Goal: Information Seeking & Learning: Find specific page/section

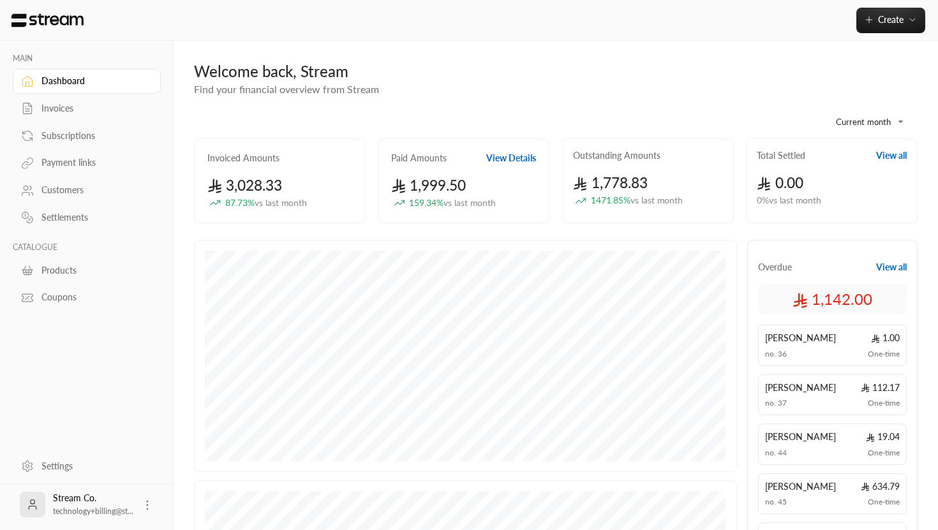
click at [83, 191] on div "Customers" at bounding box center [92, 190] width 103 height 13
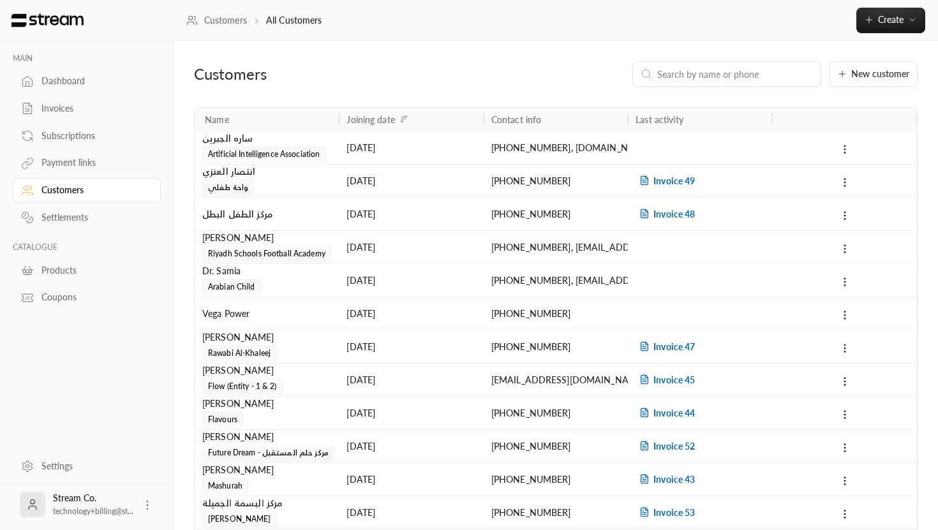
scroll to position [294, 0]
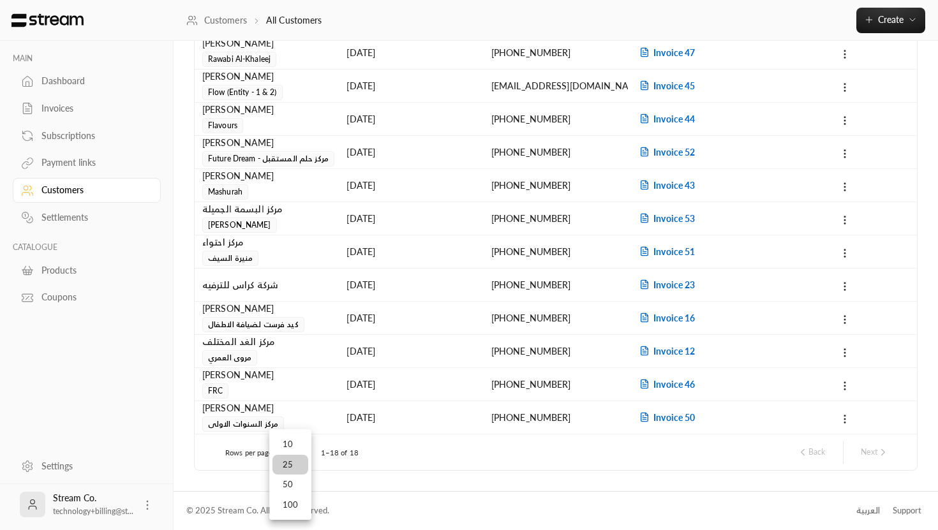
click at [295, 486] on li "50" at bounding box center [290, 485] width 36 height 20
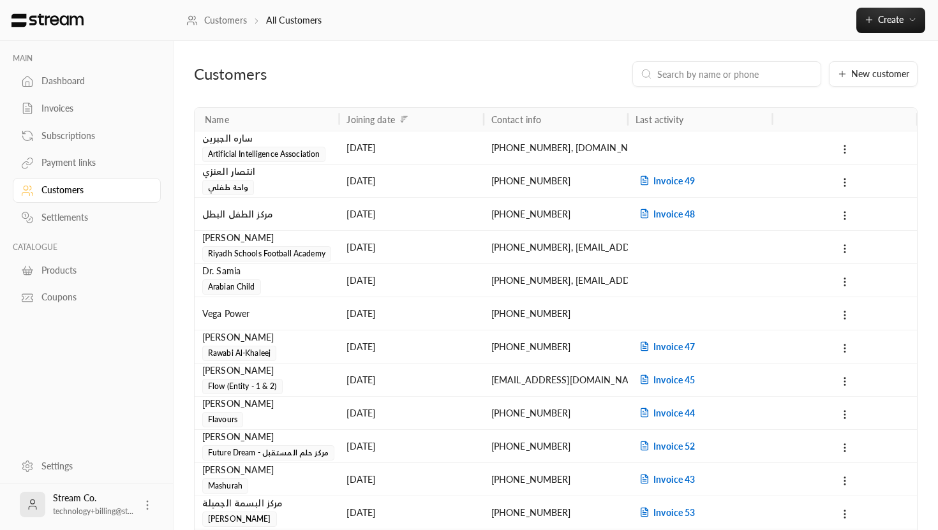
click at [236, 140] on div "ساره الجبرين" at bounding box center [266, 138] width 129 height 14
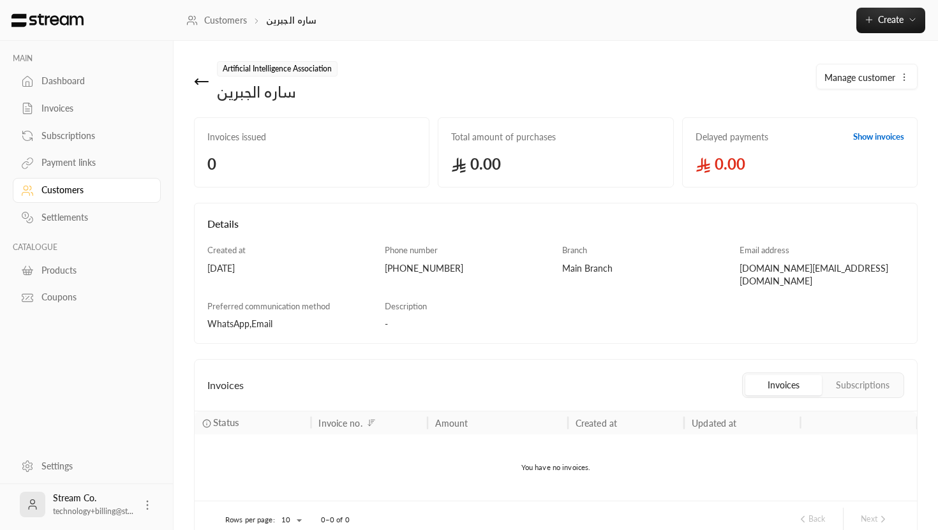
click at [196, 80] on icon at bounding box center [196, 81] width 3 height 5
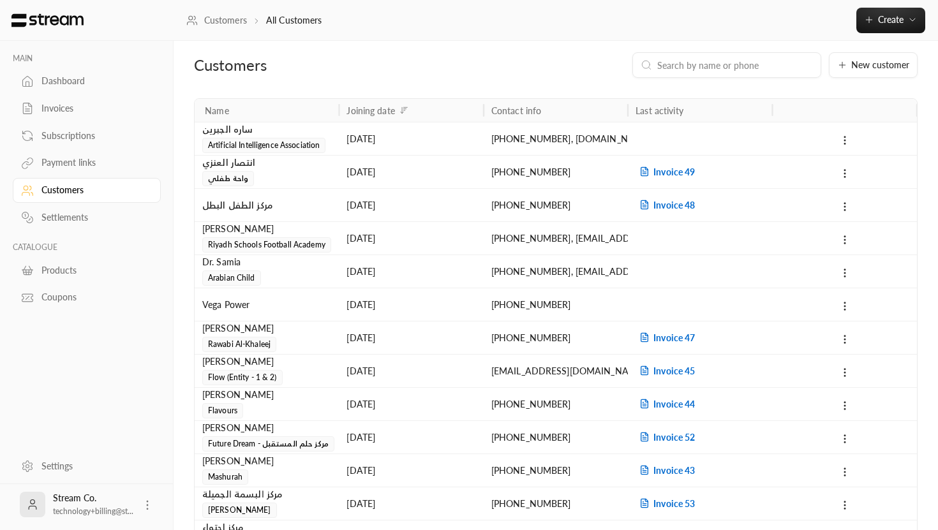
scroll to position [10, 0]
click at [241, 164] on div "انتصار العنزي" at bounding box center [266, 162] width 129 height 14
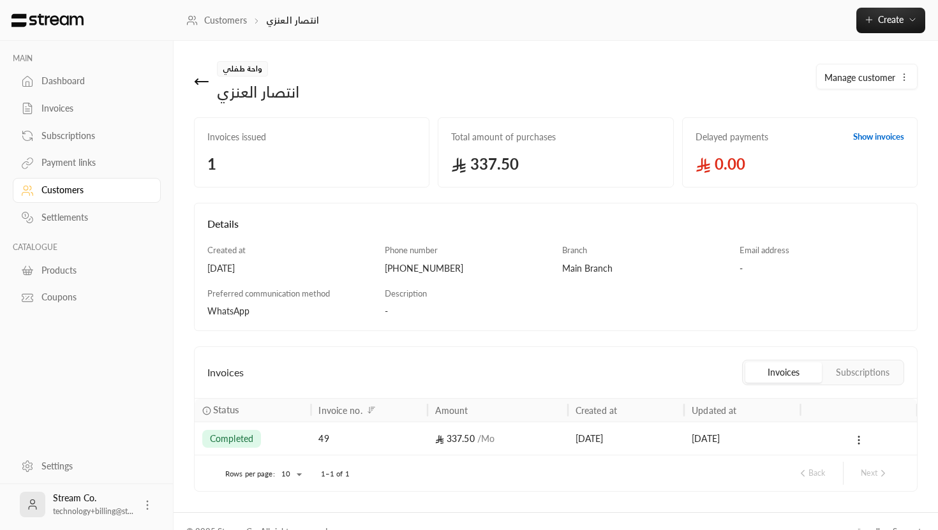
click at [201, 77] on icon at bounding box center [201, 81] width 15 height 15
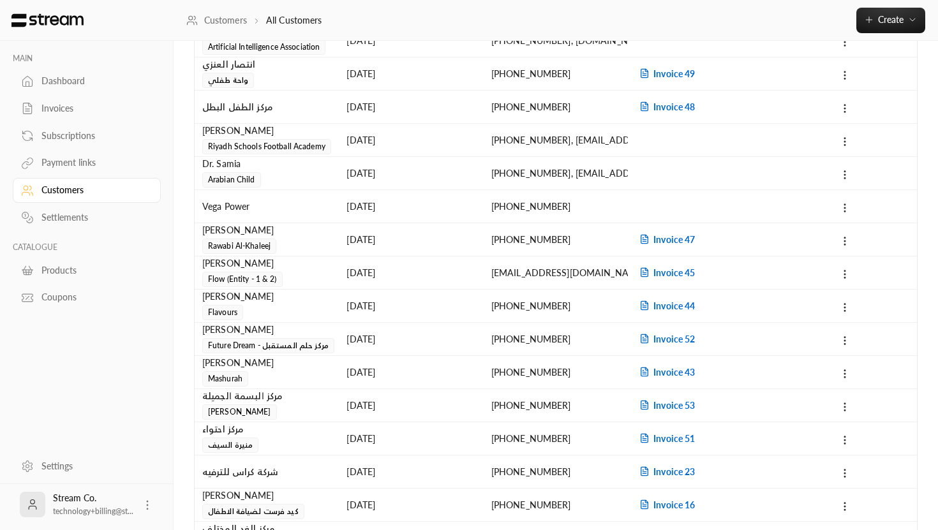
scroll to position [294, 0]
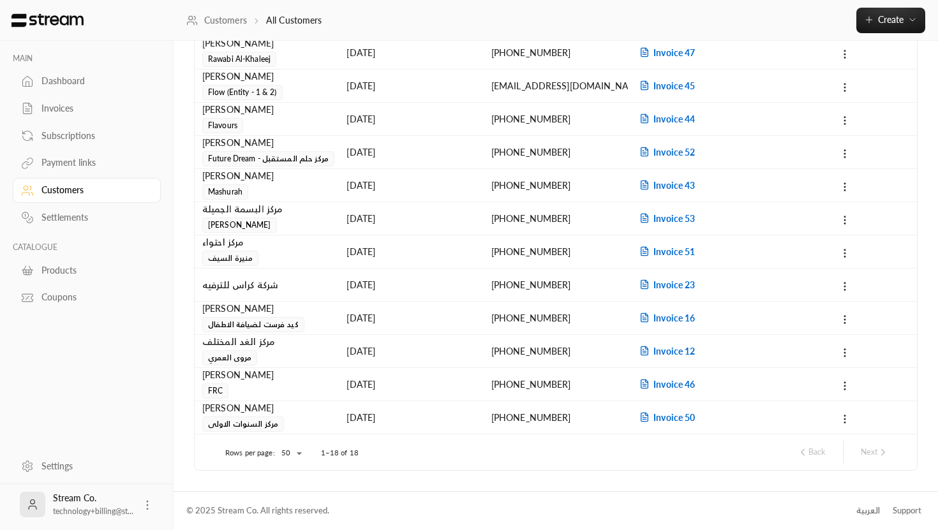
click at [380, 419] on div "[DATE]" at bounding box center [410, 417] width 129 height 33
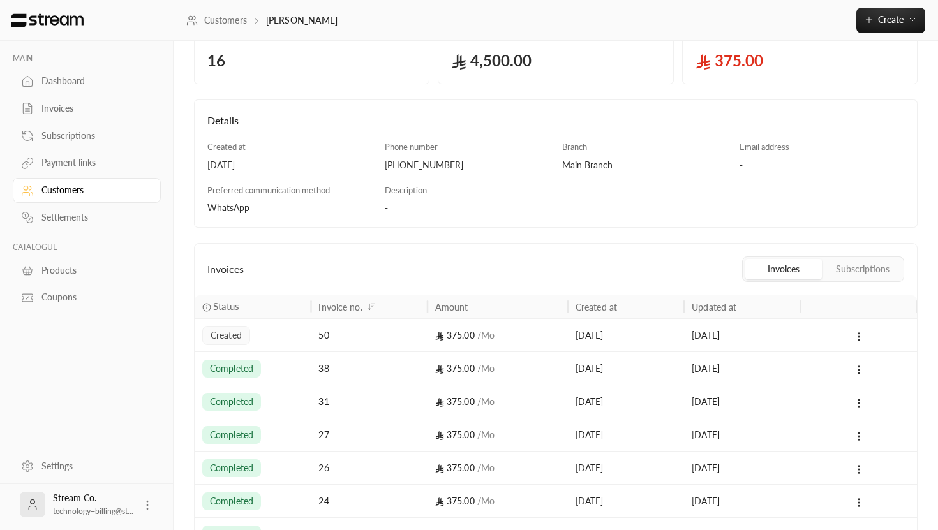
scroll to position [28, 0]
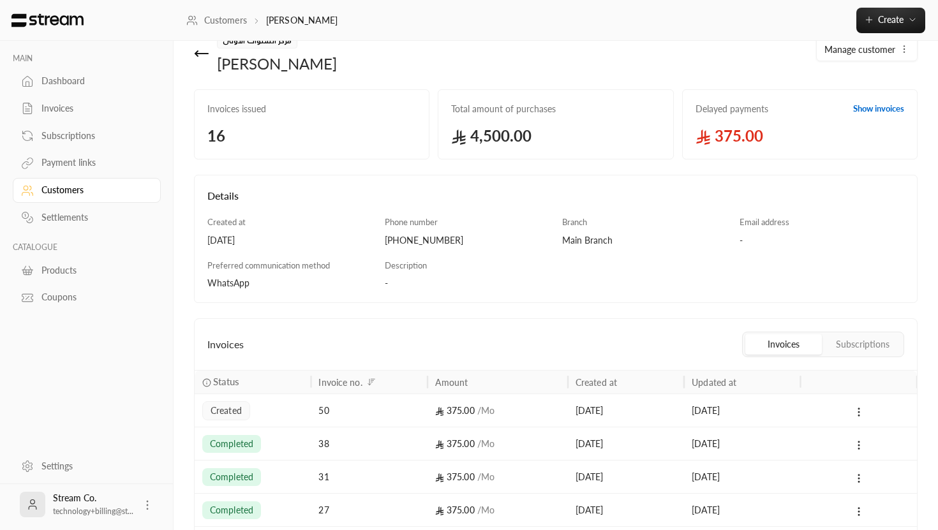
click at [195, 43] on div "مركز السنوات الاولى [PERSON_NAME]" at bounding box center [372, 53] width 368 height 41
click at [197, 52] on icon at bounding box center [196, 53] width 3 height 5
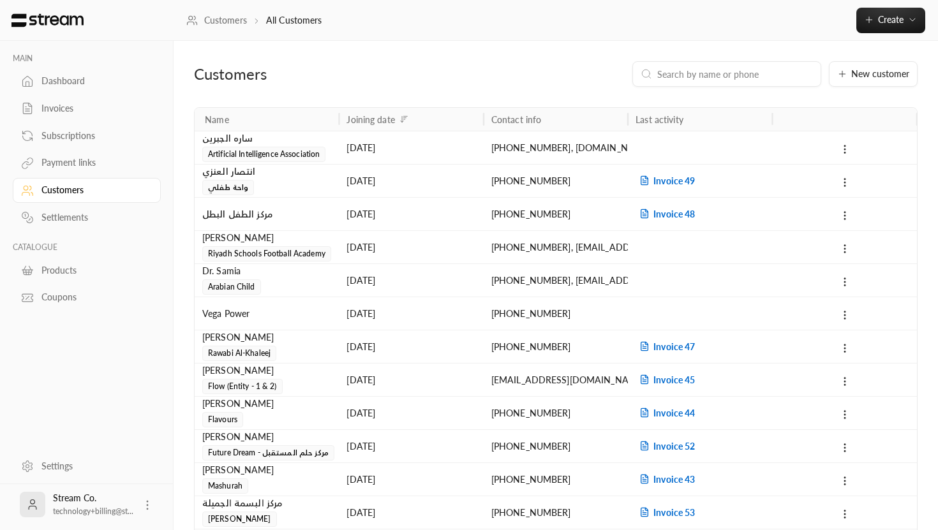
scroll to position [294, 0]
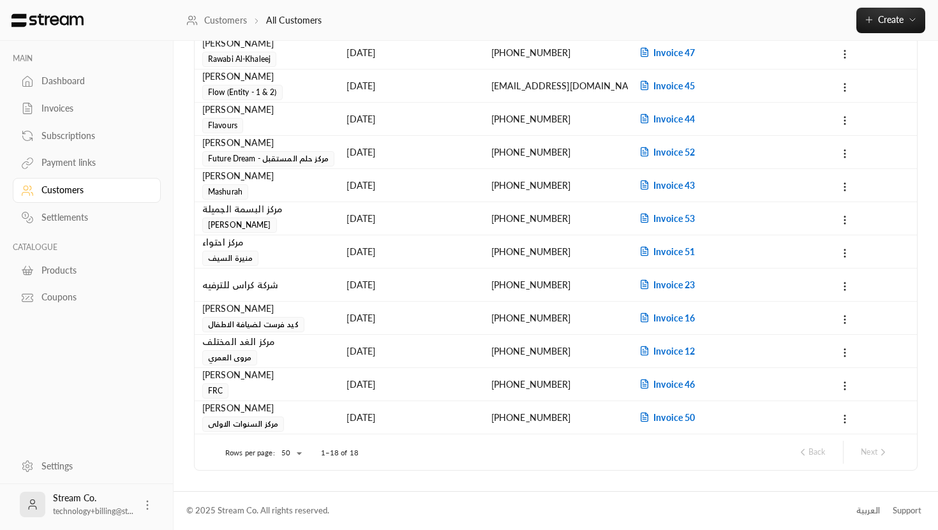
click at [271, 379] on div "[PERSON_NAME]" at bounding box center [266, 375] width 129 height 14
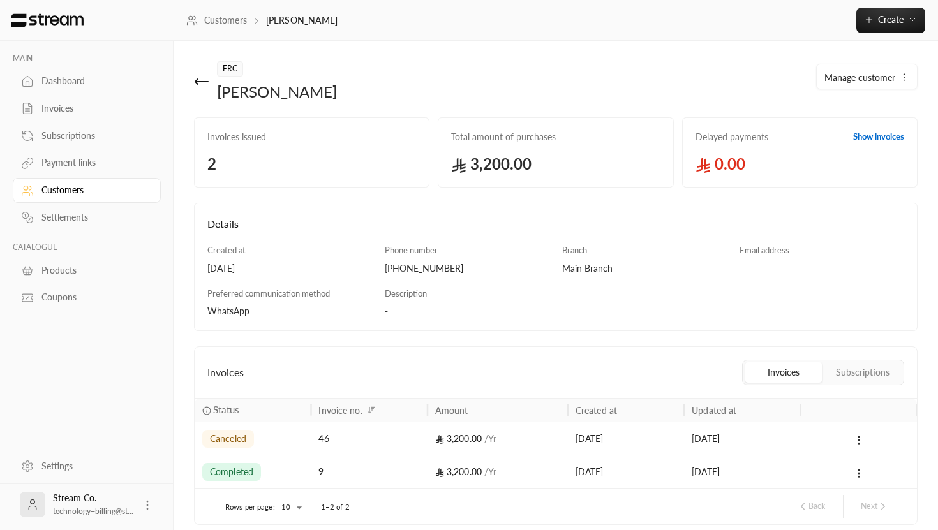
click at [198, 89] on div "FRC [PERSON_NAME]" at bounding box center [372, 81] width 368 height 41
click at [198, 85] on icon at bounding box center [201, 81] width 15 height 15
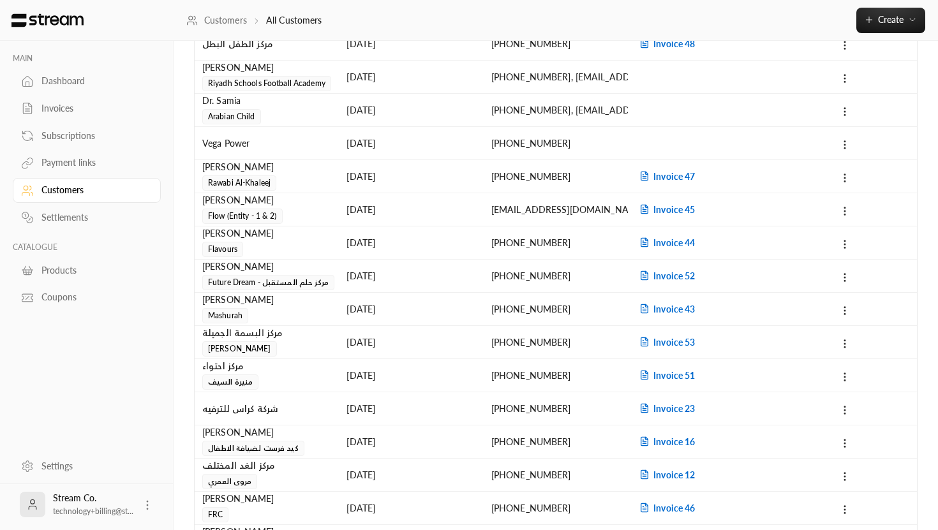
scroll to position [294, 0]
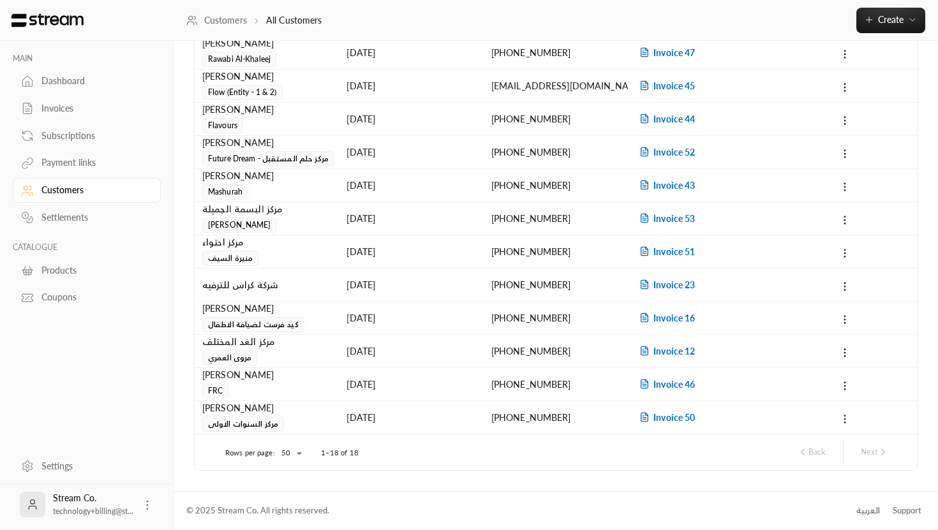
click at [251, 429] on span "مركز السنوات الاولى" at bounding box center [243, 424] width 82 height 15
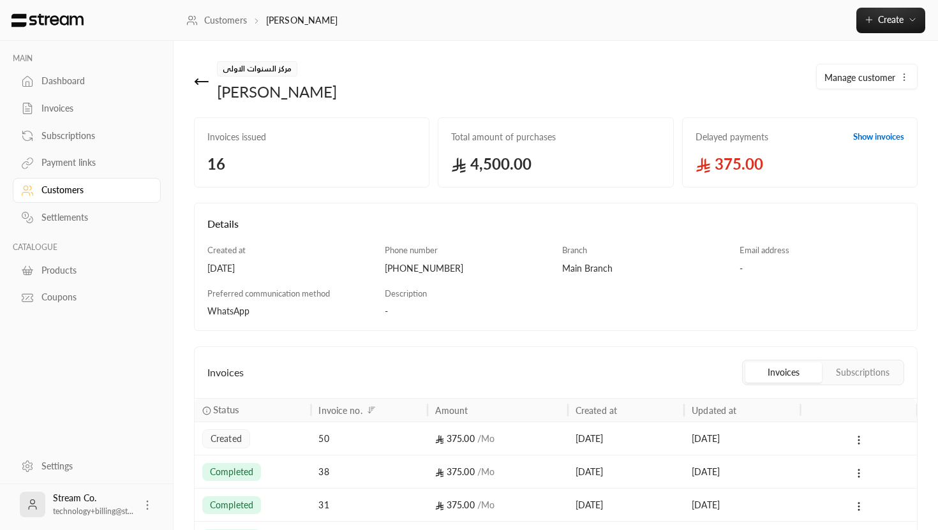
click at [263, 67] on span "مركز السنوات الاولى" at bounding box center [257, 68] width 80 height 15
copy span "مركز السنوات الاولى"
click at [202, 82] on icon at bounding box center [201, 82] width 13 height 0
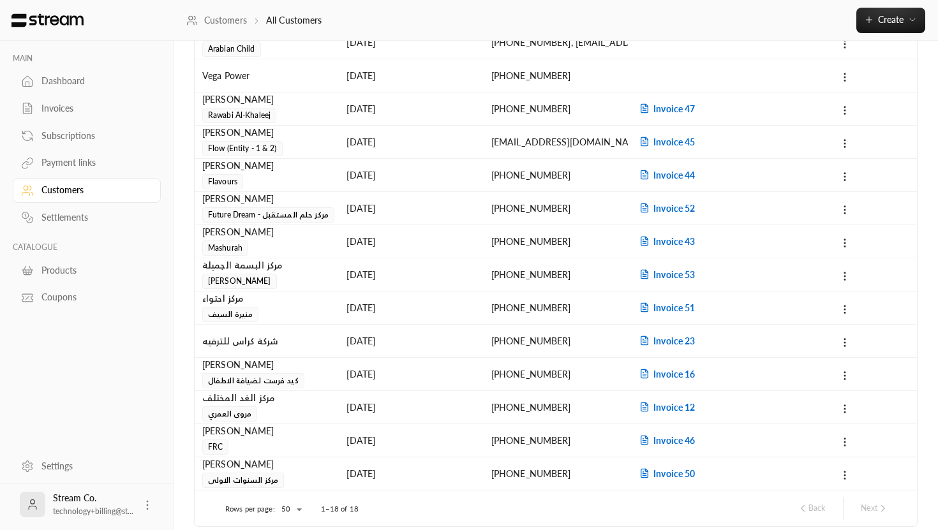
scroll to position [294, 0]
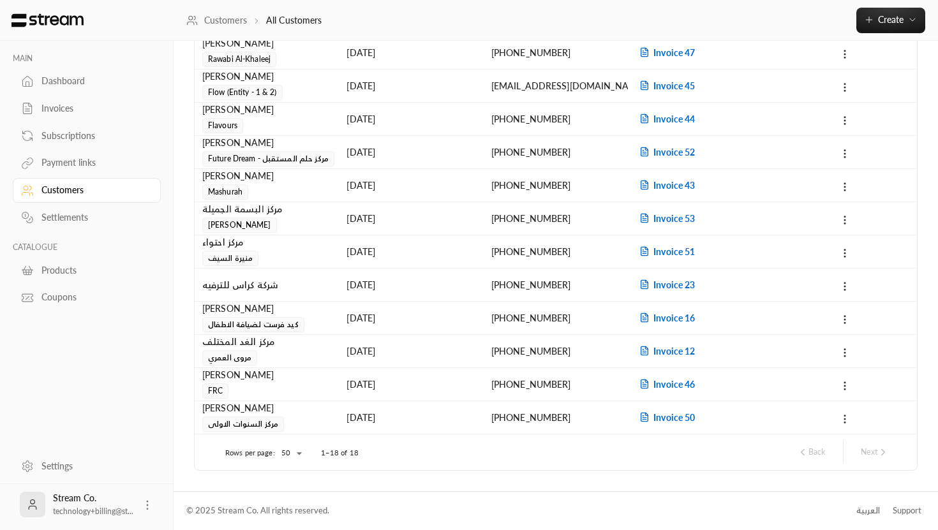
click at [263, 382] on div "[PERSON_NAME]" at bounding box center [266, 375] width 129 height 14
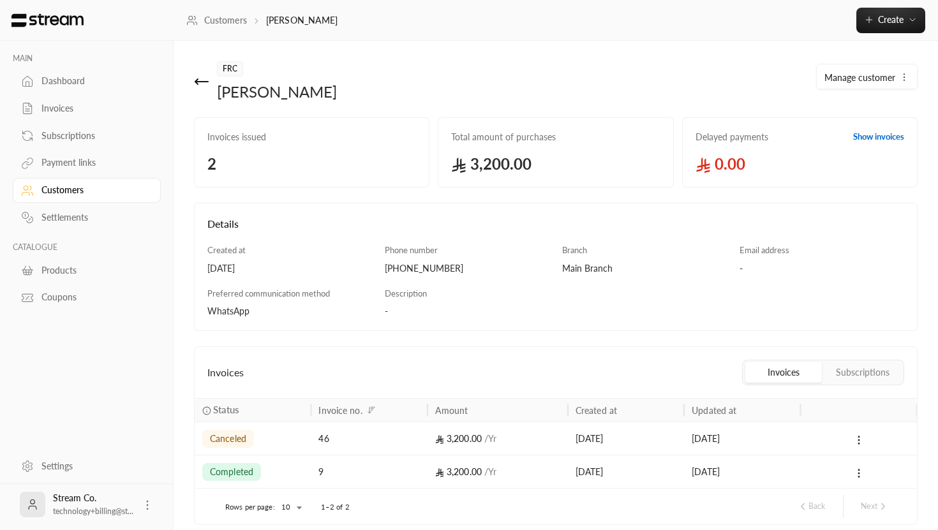
click at [231, 70] on span "FRC" at bounding box center [230, 68] width 26 height 15
copy span "FRC"
click at [199, 75] on icon at bounding box center [201, 81] width 15 height 15
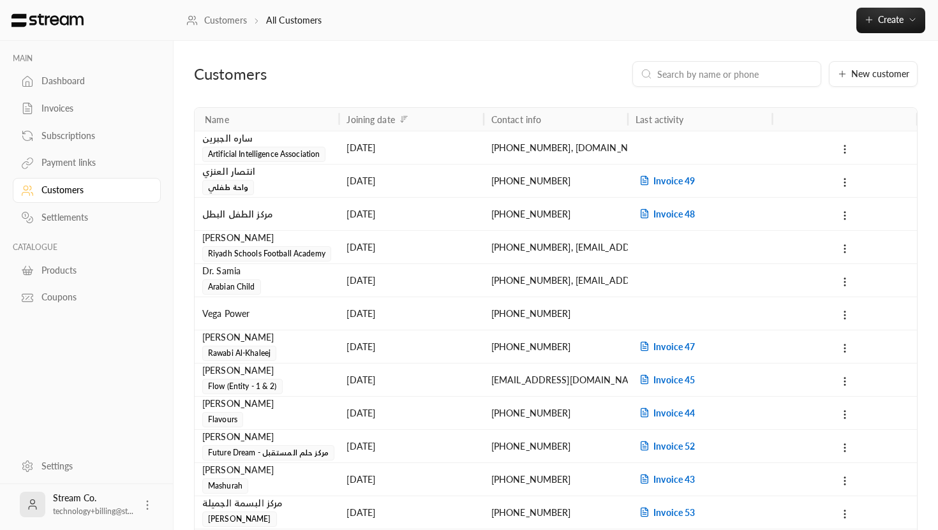
scroll to position [294, 0]
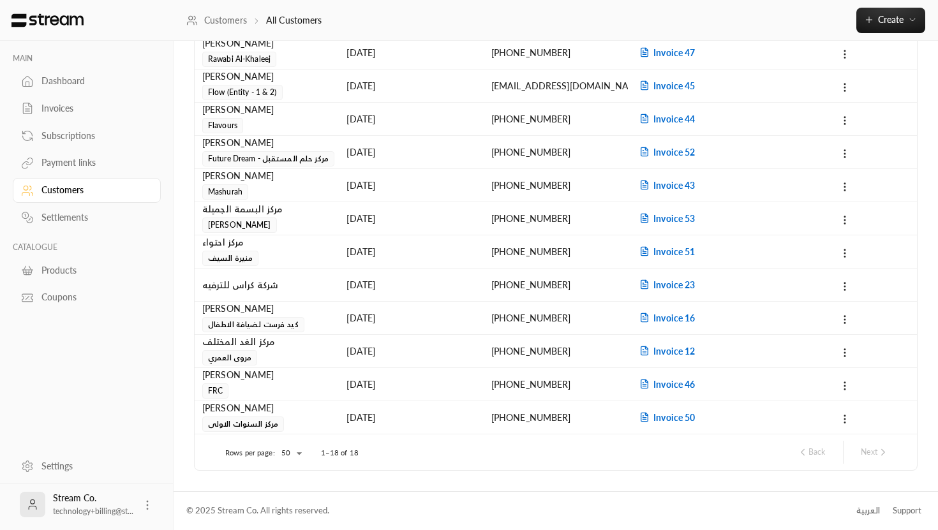
click at [256, 351] on div "مركز الغد المختلف [PERSON_NAME]" at bounding box center [266, 350] width 129 height 31
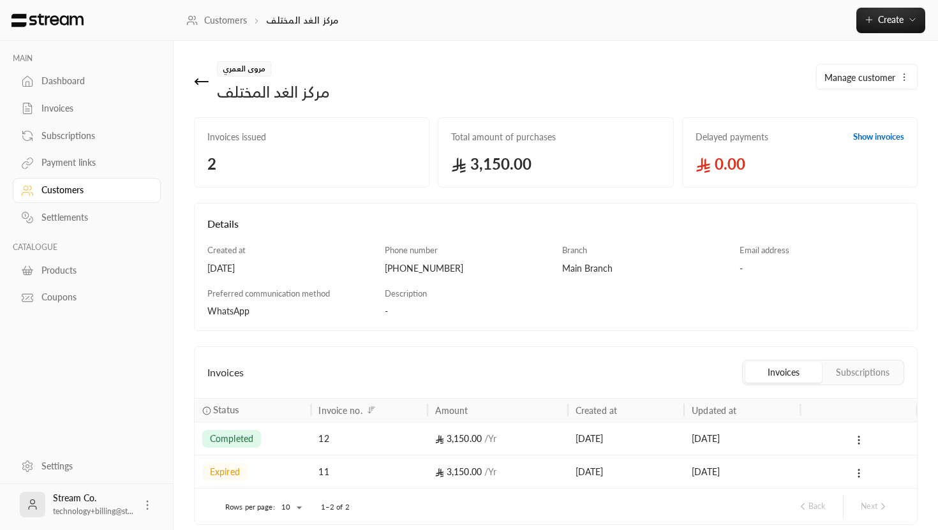
click at [253, 92] on div "مركز الغد المختلف" at bounding box center [273, 92] width 113 height 20
copy div "مركز الغد المختلف Manage customer"
click at [201, 78] on icon at bounding box center [201, 81] width 15 height 15
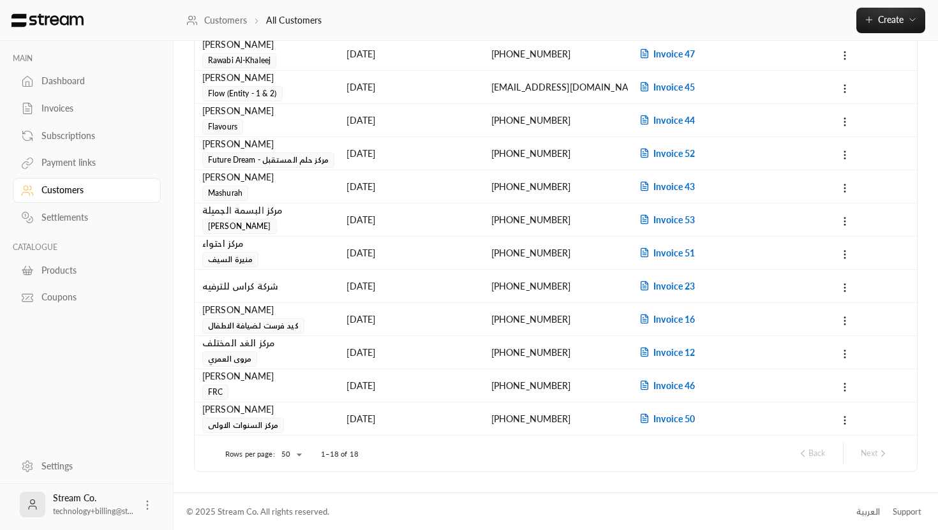
scroll to position [294, 0]
click at [254, 316] on div "[PERSON_NAME] كيد فرست لضيافة الاطفال" at bounding box center [266, 317] width 129 height 31
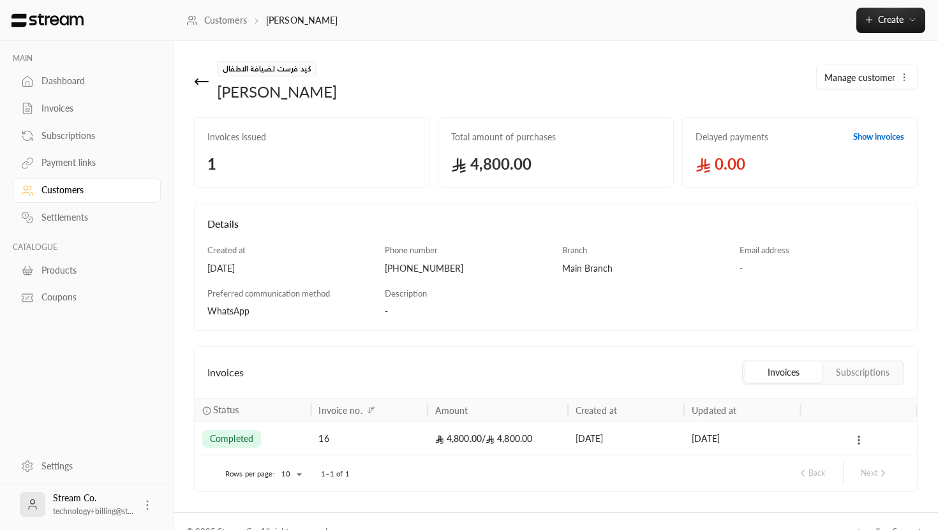
click at [488, 441] on icon at bounding box center [490, 439] width 9 height 9
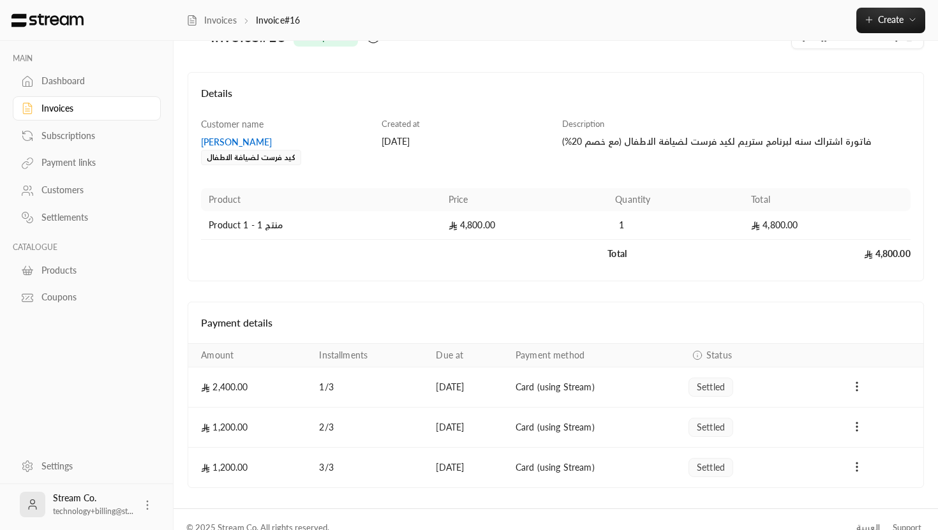
scroll to position [57, 0]
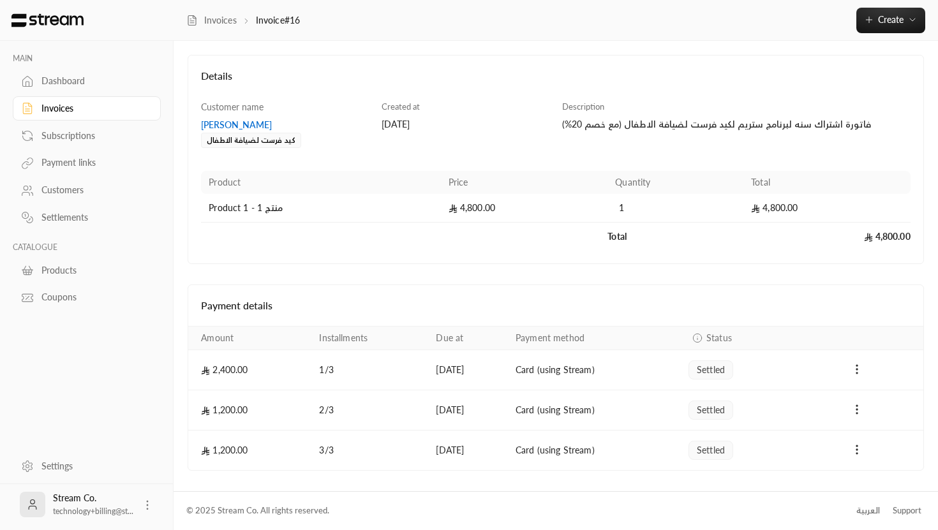
click at [513, 309] on h4 "Payment details" at bounding box center [555, 305] width 709 height 15
click at [278, 138] on div "كيد فرست لضيافة الاطفال" at bounding box center [251, 140] width 100 height 15
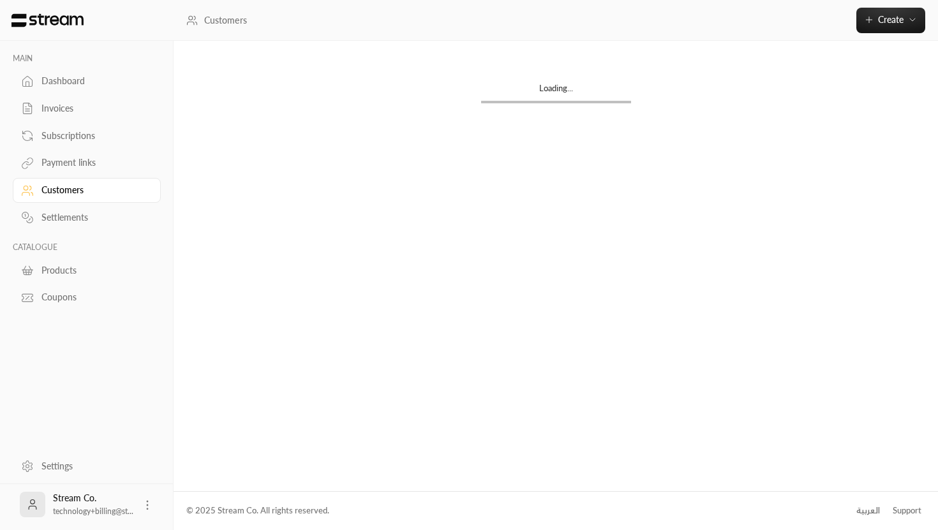
click at [278, 138] on div "Loading..." at bounding box center [556, 266] width 764 height 450
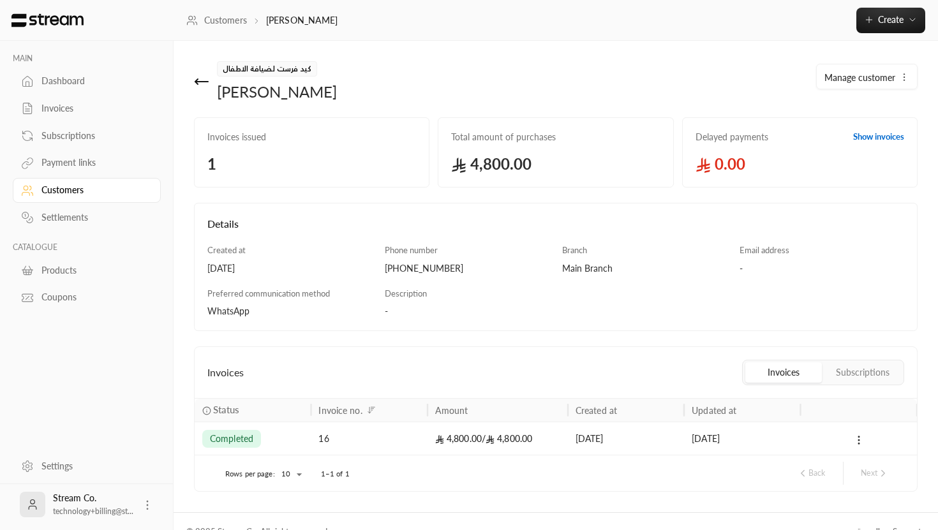
click at [275, 66] on span "كيد فرست لضيافة الاطفال" at bounding box center [267, 68] width 100 height 15
copy span "كيد فرست لضيافة الاطفال"
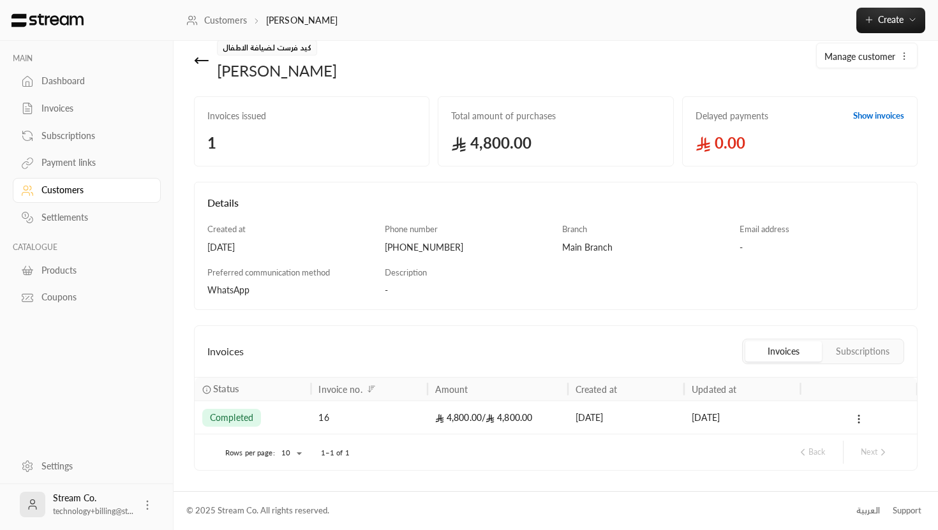
click at [353, 406] on div "16" at bounding box center [368, 417] width 101 height 33
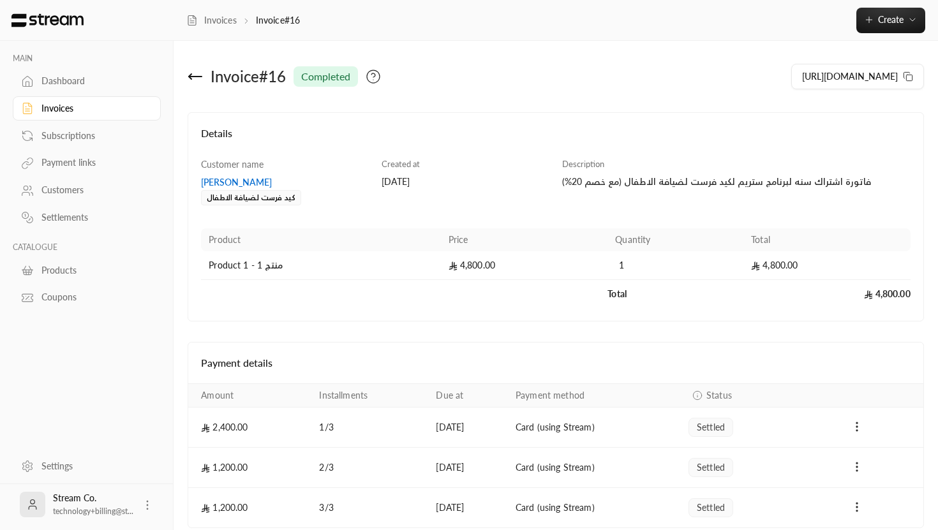
click at [197, 77] on icon at bounding box center [195, 77] width 13 height 0
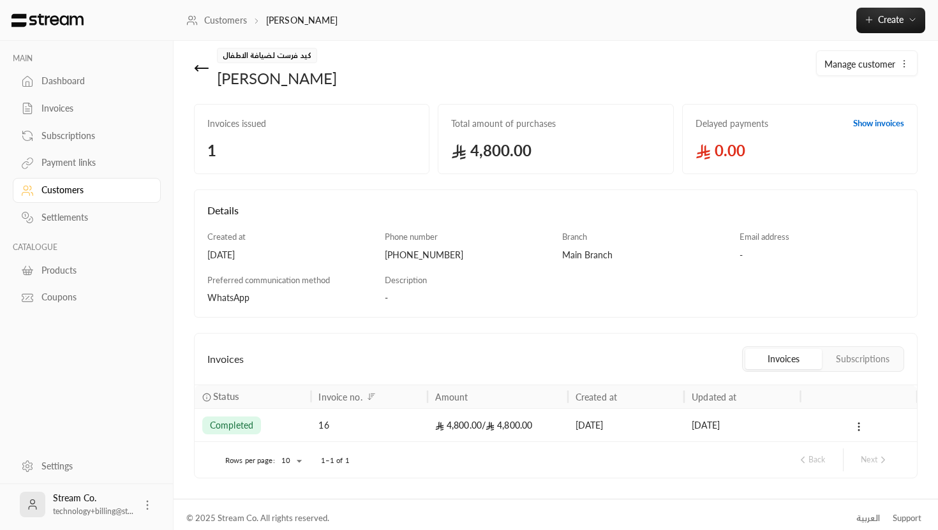
scroll to position [16, 0]
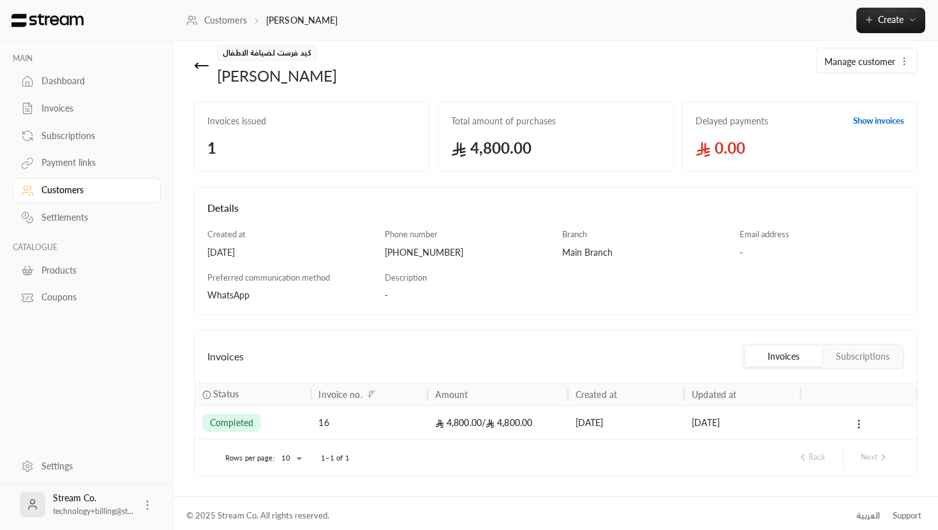
click at [205, 71] on icon at bounding box center [201, 65] width 15 height 15
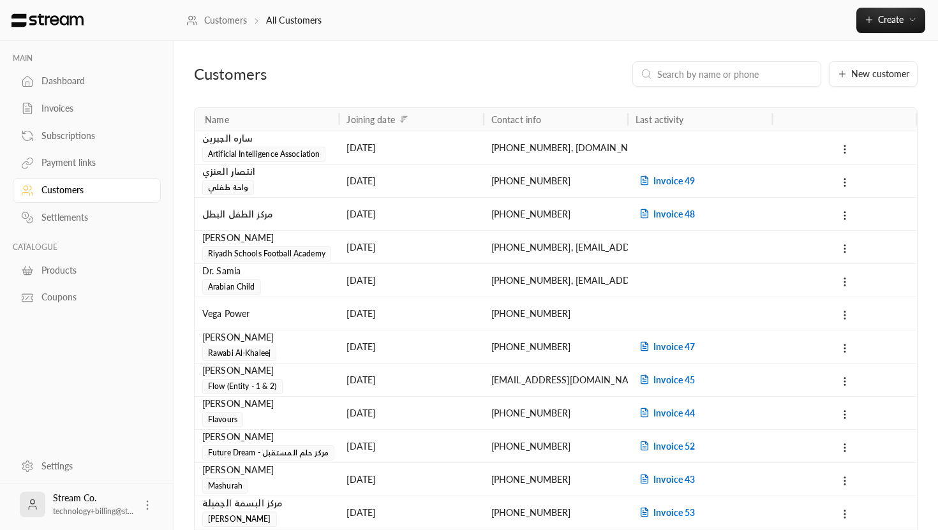
scroll to position [294, 0]
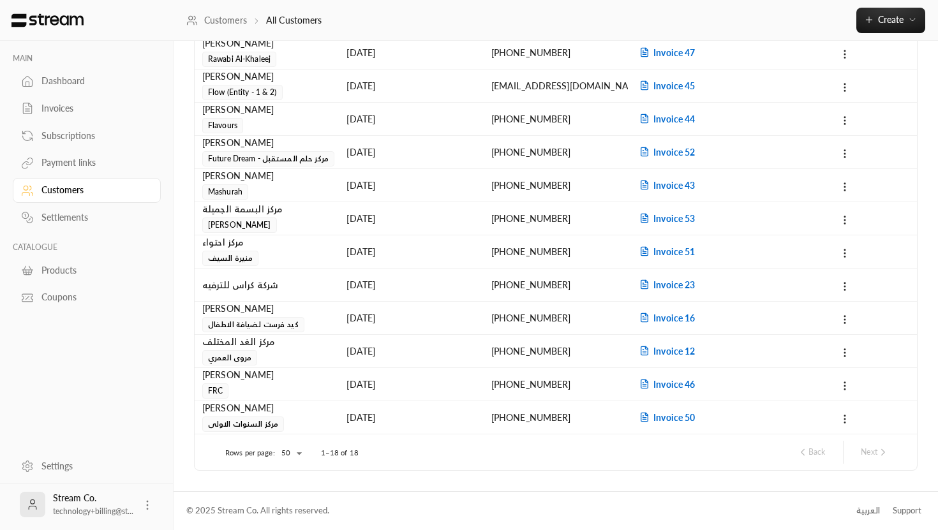
click at [252, 290] on div "شركة كراس للترفيه" at bounding box center [266, 285] width 129 height 33
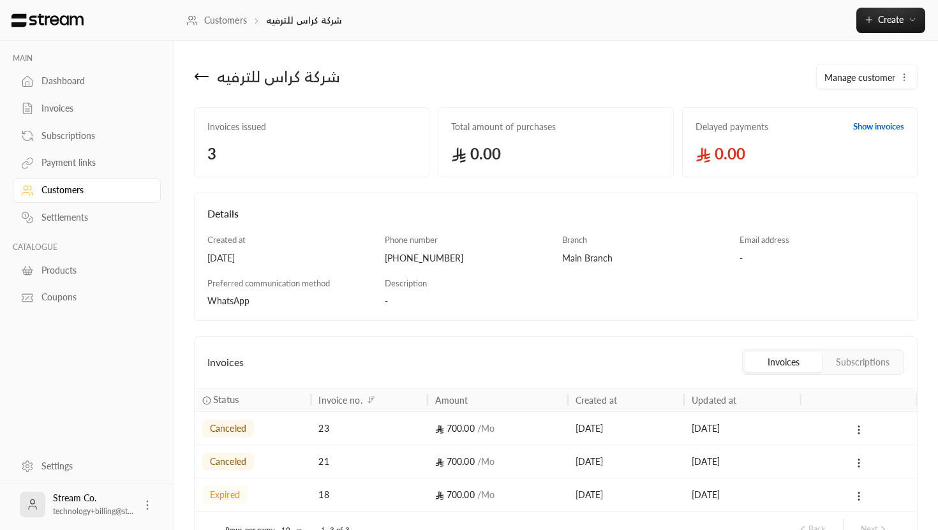
click at [205, 80] on icon at bounding box center [201, 76] width 15 height 15
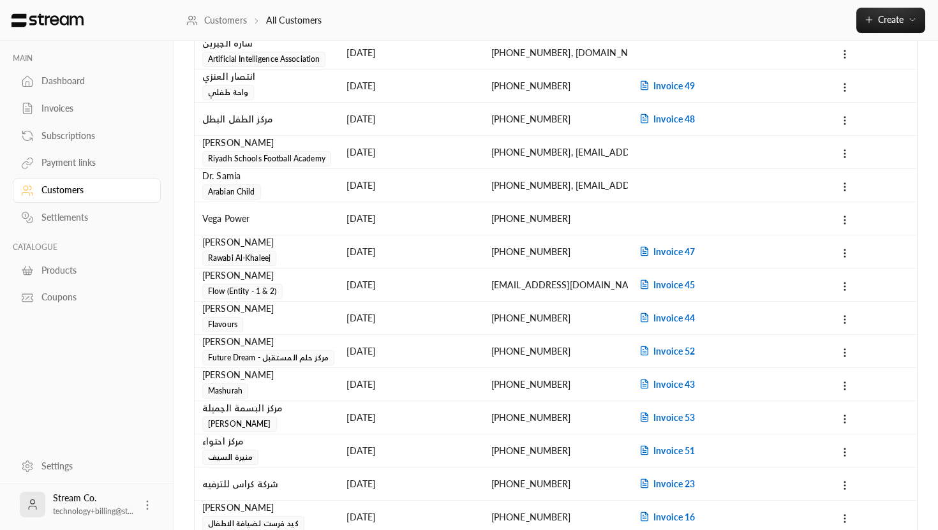
scroll to position [294, 0]
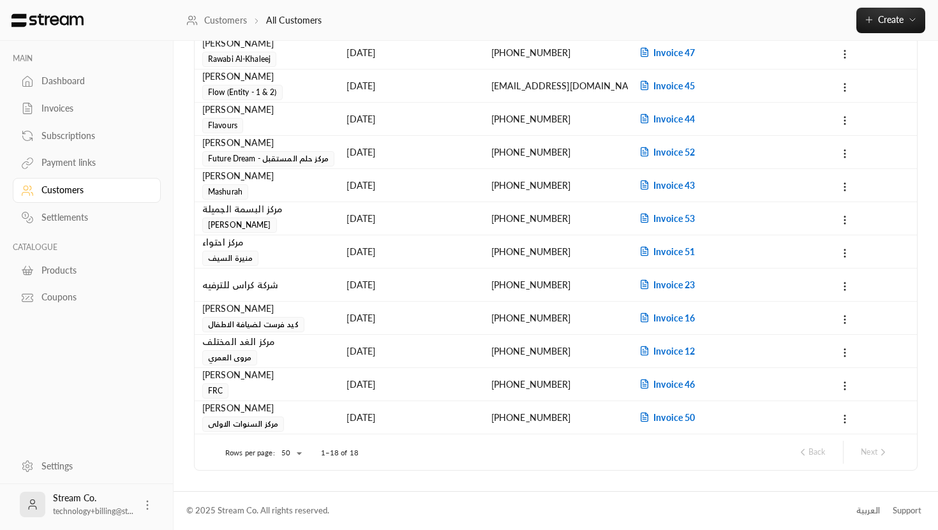
click at [258, 283] on div "شركة كراس للترفيه" at bounding box center [266, 285] width 129 height 33
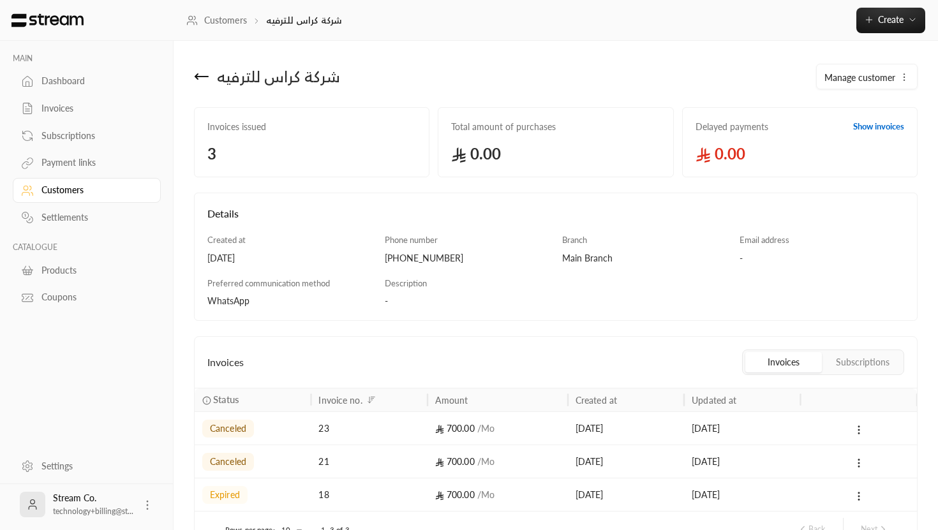
click at [200, 77] on icon at bounding box center [201, 76] width 15 height 15
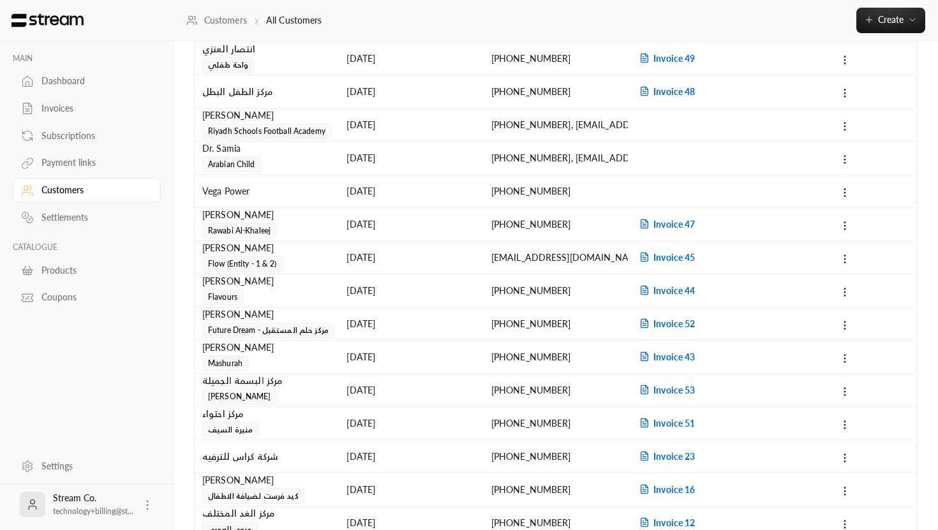
scroll to position [294, 0]
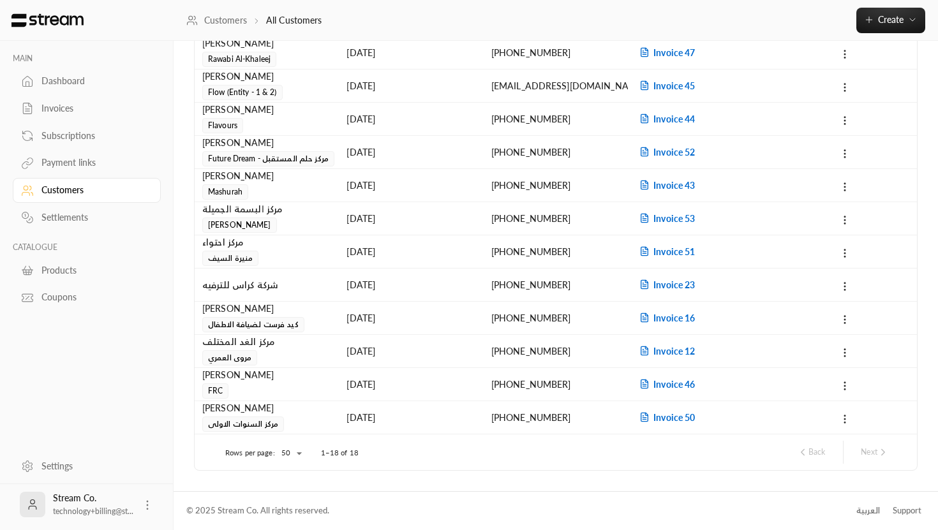
click at [241, 388] on div "[PERSON_NAME] FRC" at bounding box center [266, 383] width 129 height 31
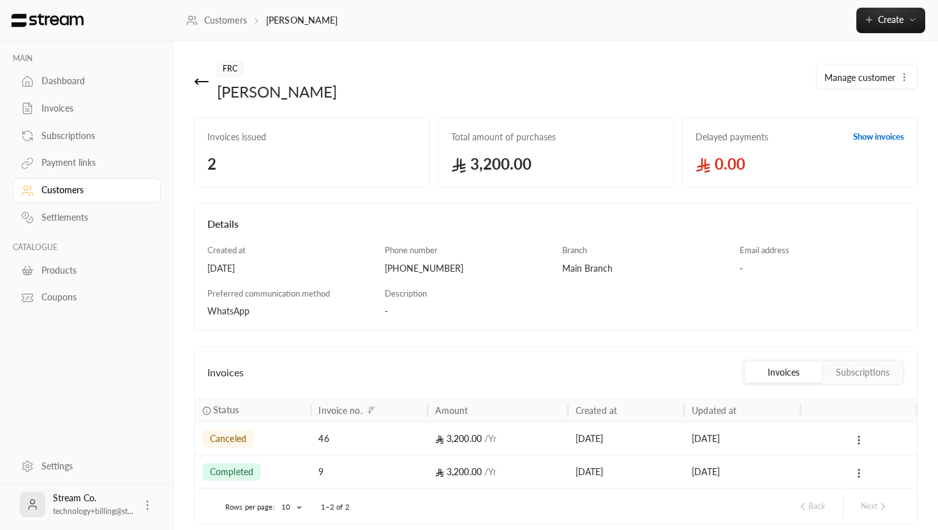
click at [73, 84] on div "Dashboard" at bounding box center [92, 81] width 103 height 13
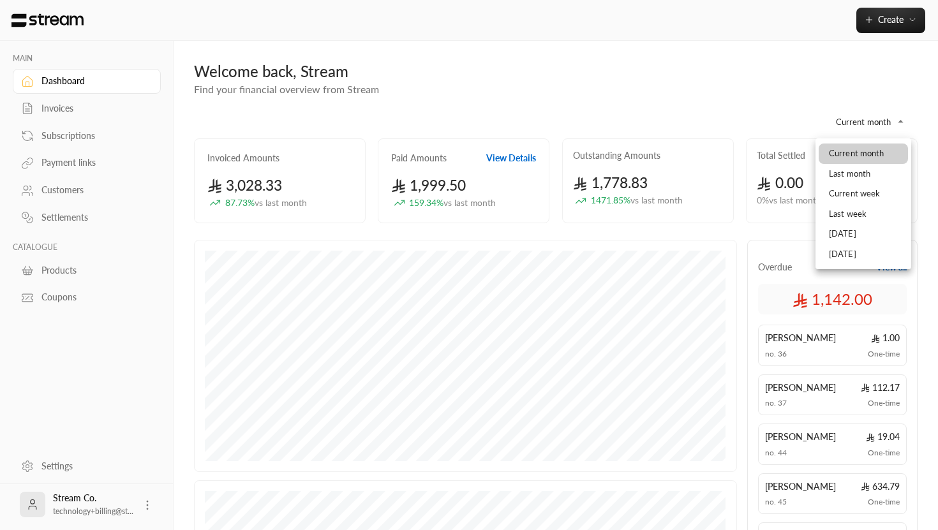
click at [857, 119] on body "**********" at bounding box center [469, 265] width 938 height 530
click at [824, 91] on div at bounding box center [469, 265] width 938 height 530
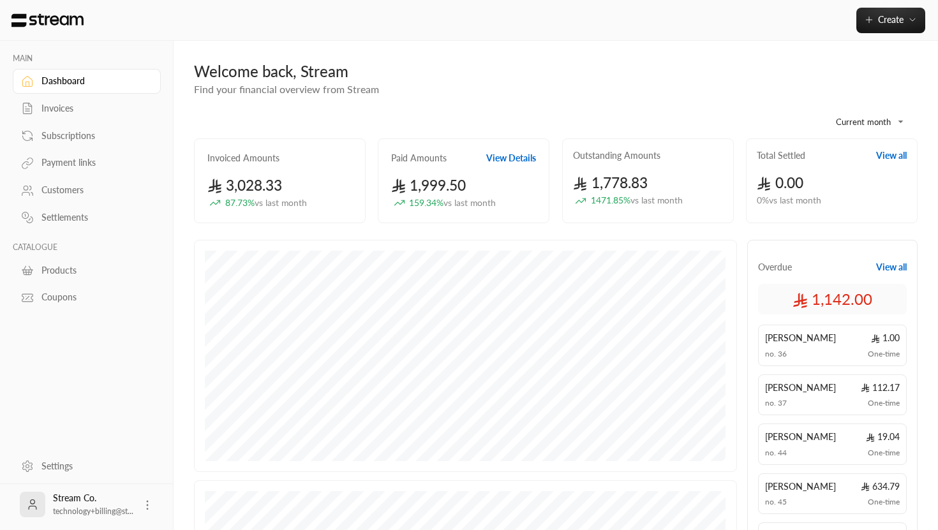
click at [856, 121] on body "**********" at bounding box center [469, 265] width 938 height 530
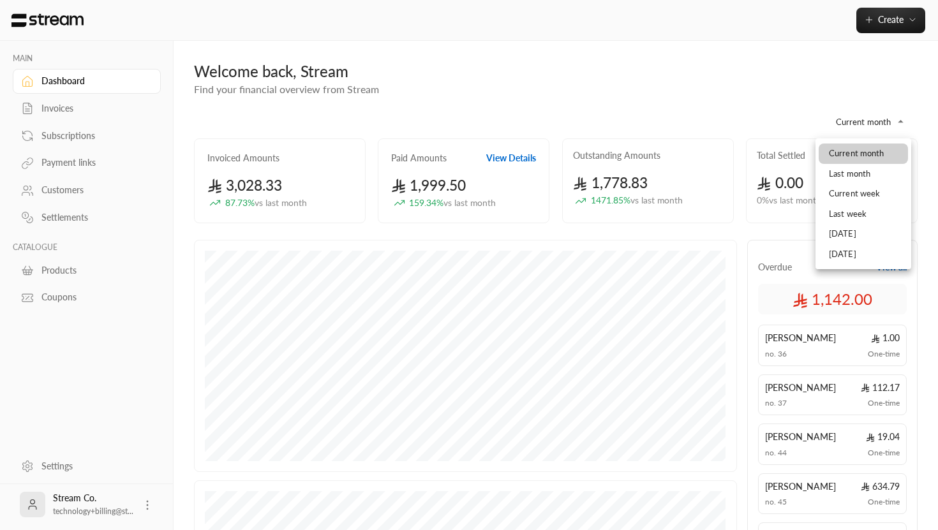
click at [884, 122] on div at bounding box center [469, 265] width 938 height 530
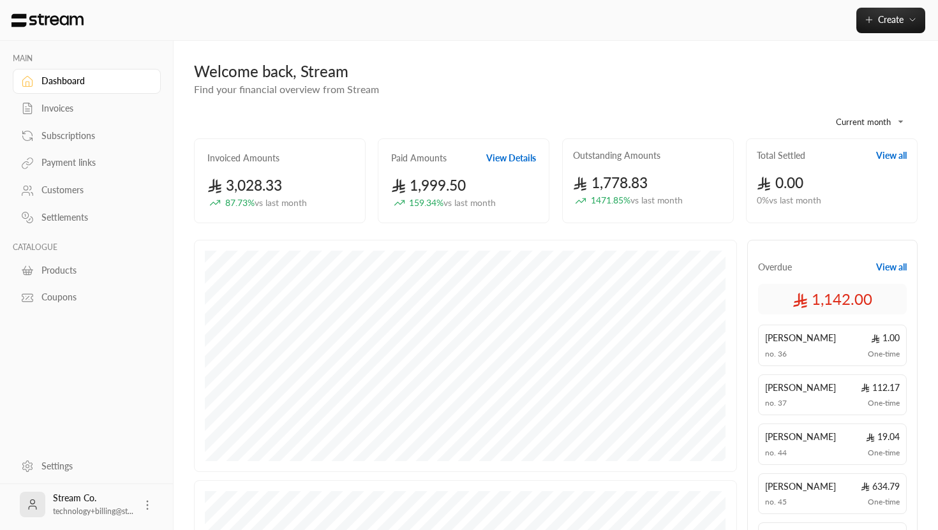
click at [110, 80] on div "Dashboard" at bounding box center [92, 81] width 103 height 13
click at [77, 191] on div "Customers" at bounding box center [92, 190] width 103 height 13
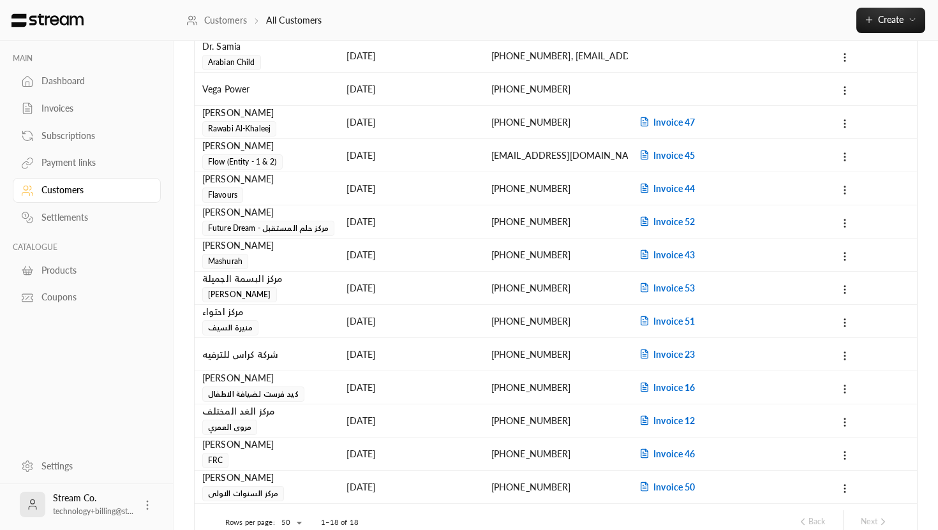
scroll to position [294, 0]
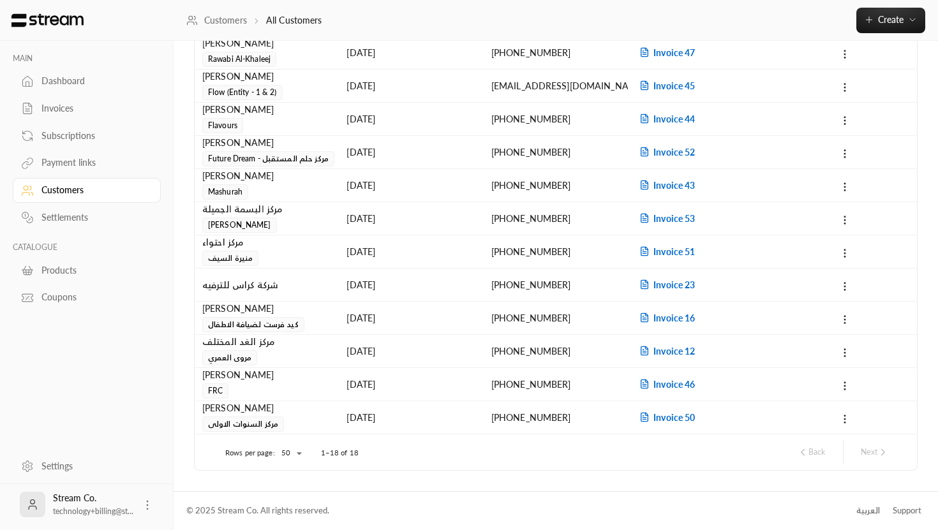
click at [292, 287] on div "شركة كراس للترفيه" at bounding box center [266, 285] width 129 height 33
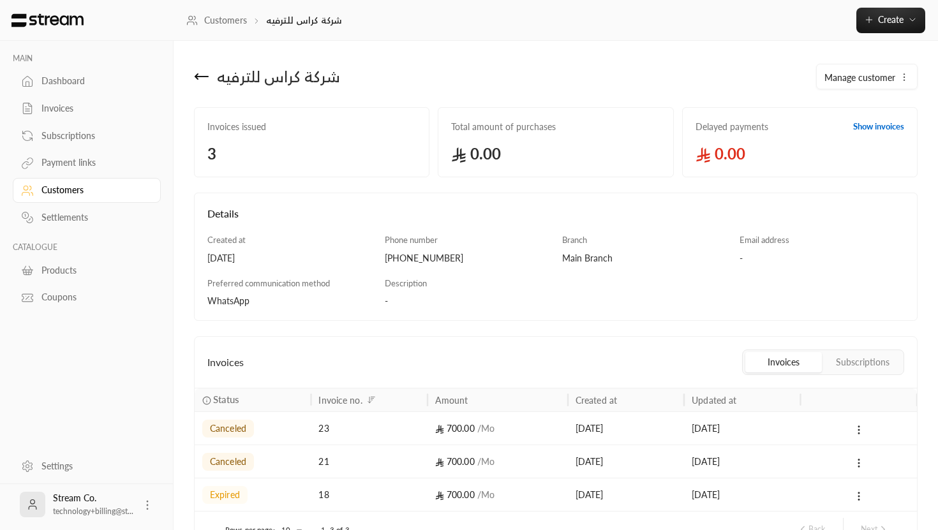
click at [197, 77] on icon at bounding box center [201, 77] width 13 height 0
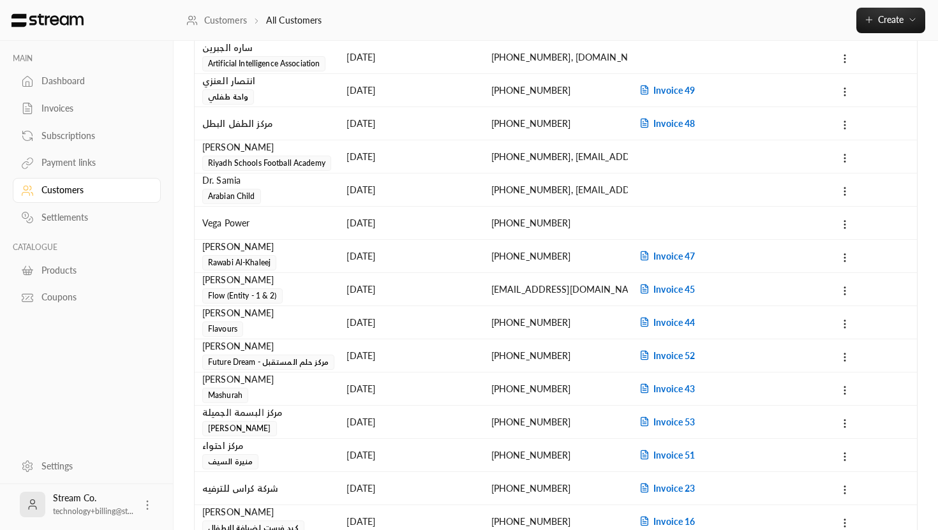
scroll to position [294, 0]
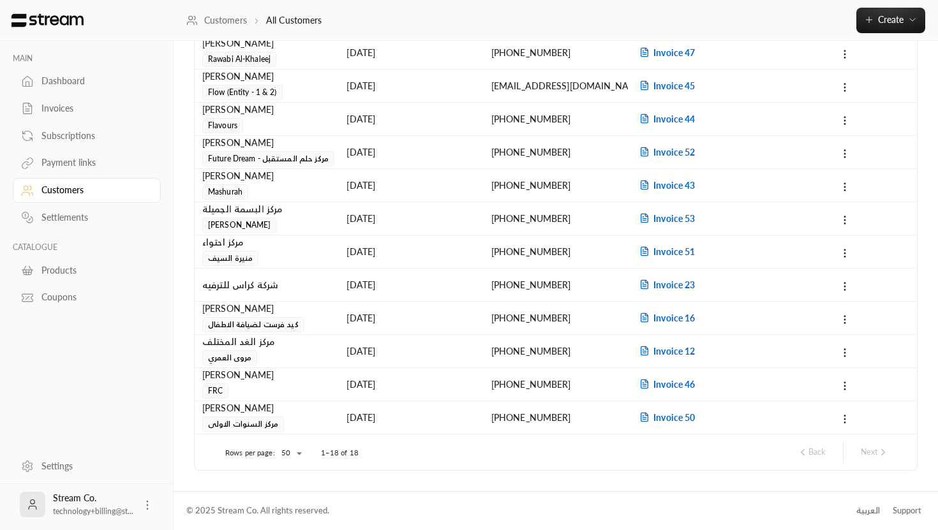
click at [250, 248] on div "مركز احتواء" at bounding box center [266, 242] width 129 height 14
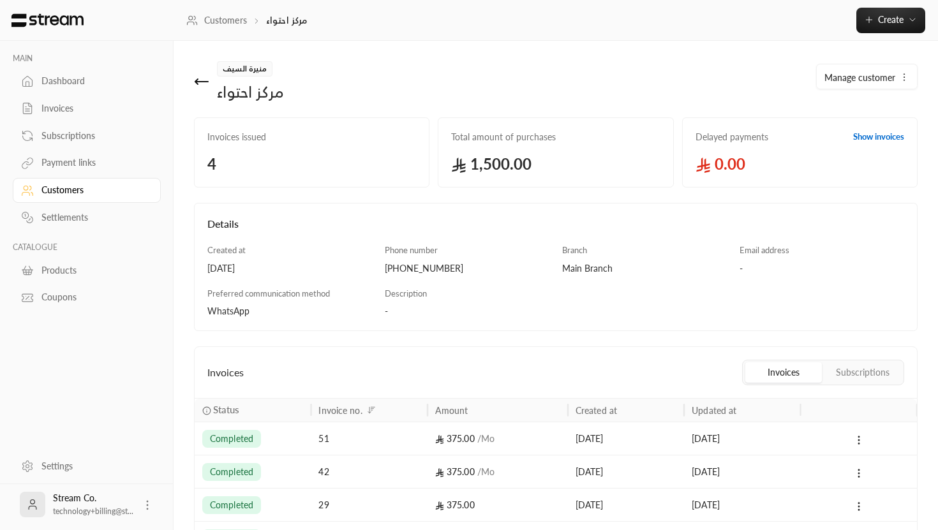
click at [251, 92] on div "مركز احتواء" at bounding box center [250, 92] width 67 height 20
copy div "مركز احتواء Manage customer"
click at [202, 80] on icon at bounding box center [201, 81] width 15 height 15
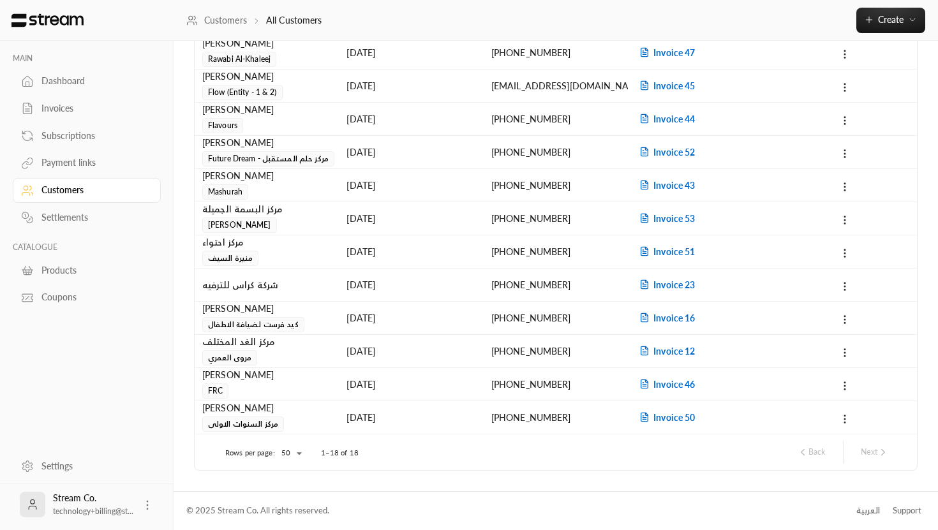
scroll to position [278, 0]
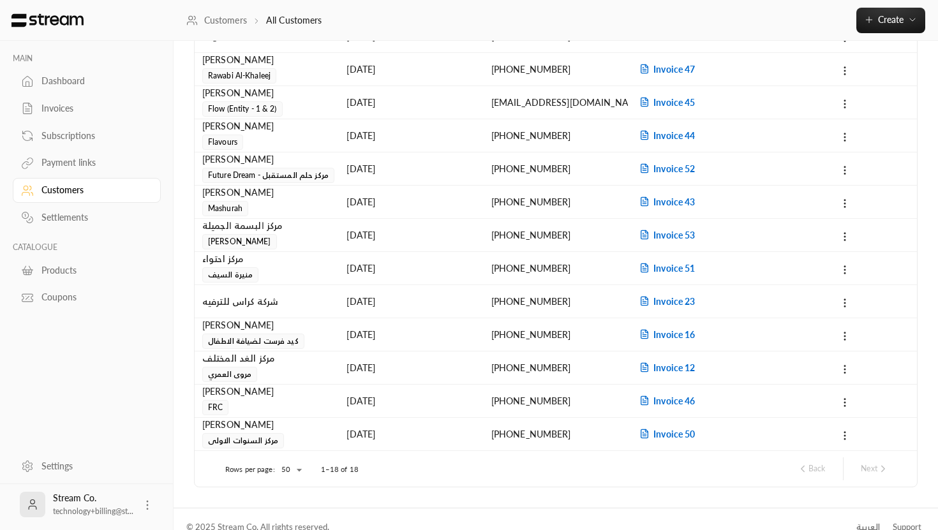
click at [260, 233] on div "ﻣﺮﻛﺰ ﺍﻟﺒﺴﻤﺔ ﺍﻟﺠﻤﻴﻠﺔ [PERSON_NAME]" at bounding box center [266, 234] width 129 height 31
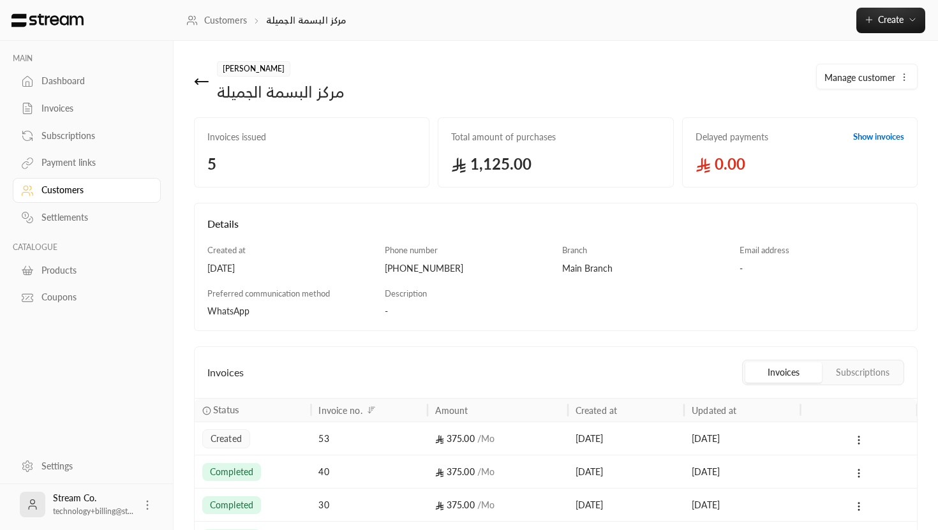
click at [317, 97] on div "ﻣﺮﻛﺰ ﺍﻟﺒﺴﻤﺔ ﺍﻟﺠﻤﻴﻠﺔ" at bounding box center [281, 92] width 128 height 20
copy div "ﻣﺮﻛﺰ ﺍﻟﺒﺴﻤﺔ ﺍﻟﺠﻤﻴﻠﺔ Manage customer"
click at [200, 80] on icon at bounding box center [201, 81] width 15 height 15
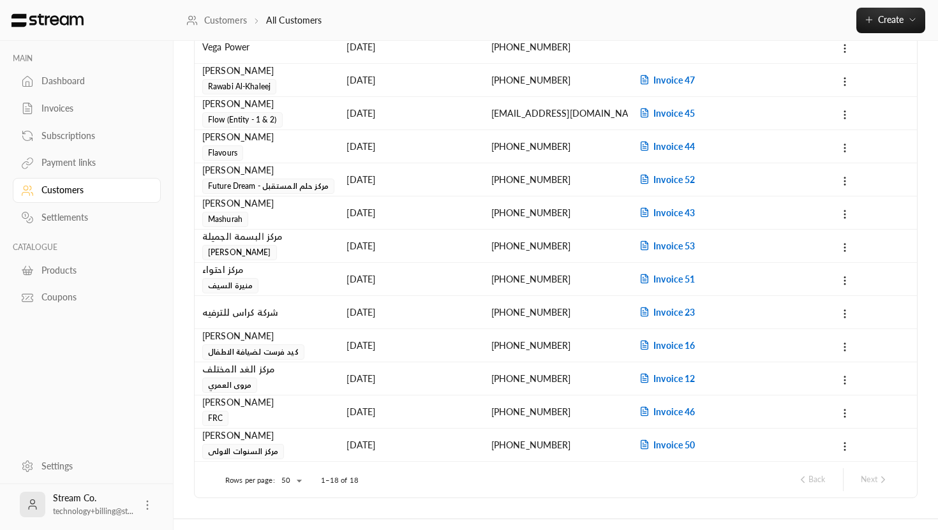
scroll to position [271, 0]
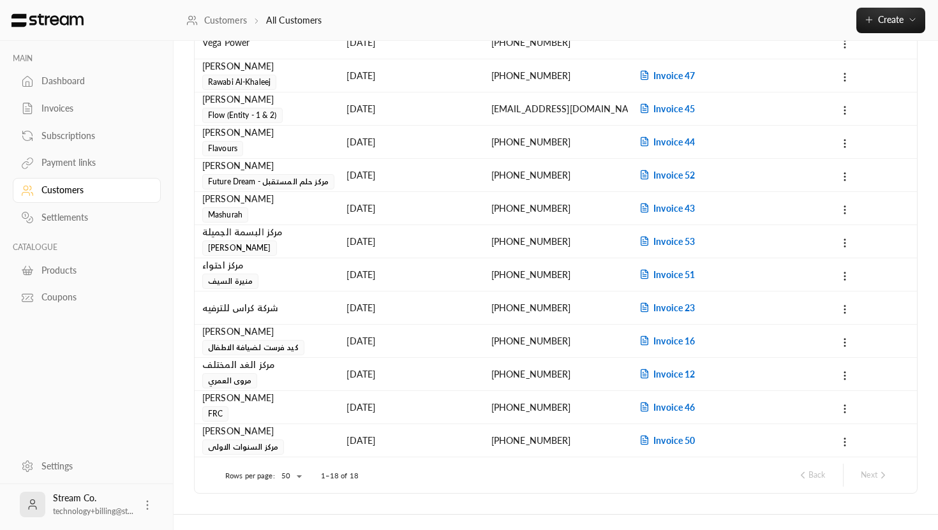
click at [256, 213] on div "[PERSON_NAME]" at bounding box center [266, 207] width 129 height 31
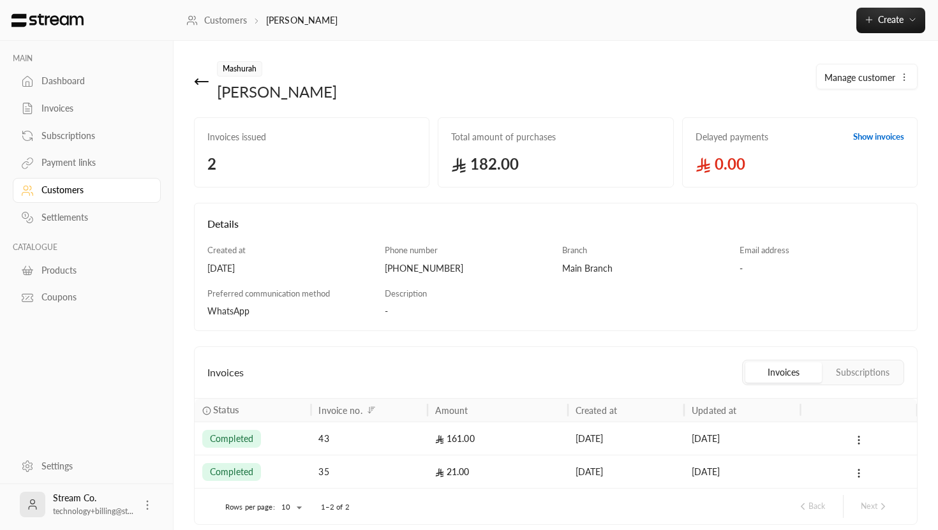
scroll to position [54, 0]
